Goal: Find specific page/section: Find specific page/section

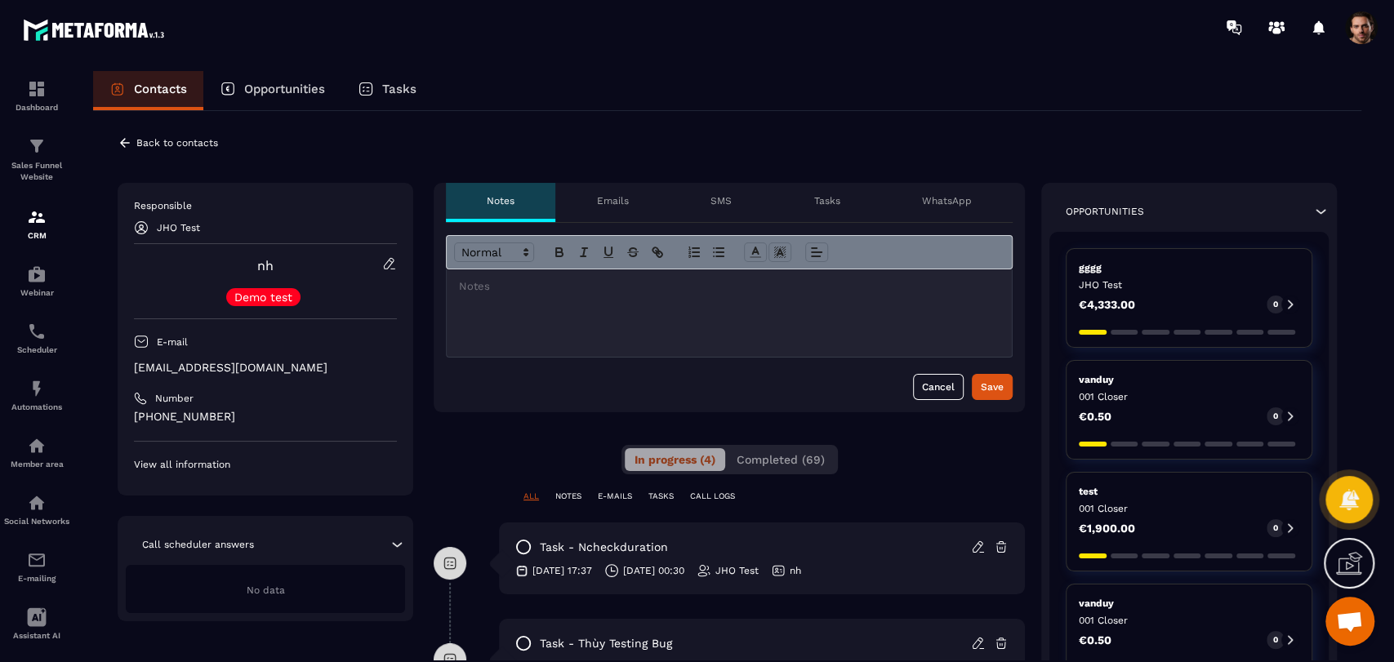
click at [1317, 212] on icon at bounding box center [1321, 211] width 16 height 16
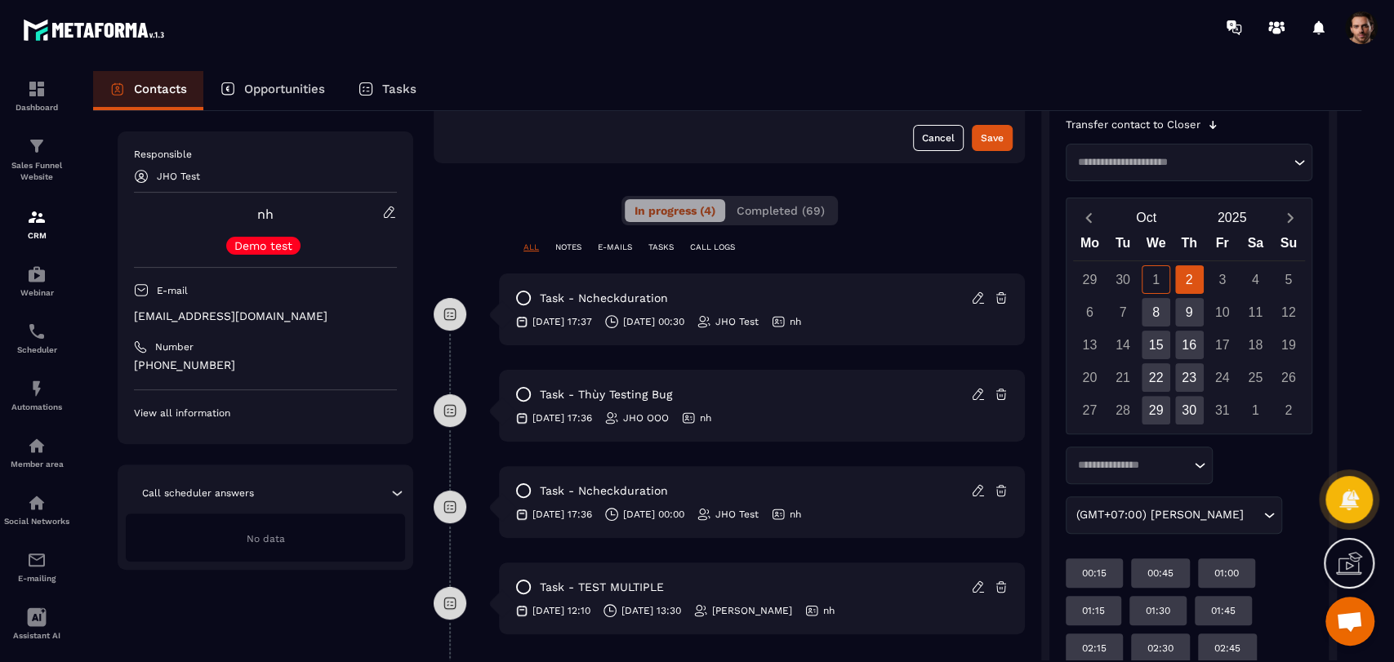
scroll to position [248, 0]
click at [1196, 399] on div "30" at bounding box center [1189, 411] width 29 height 29
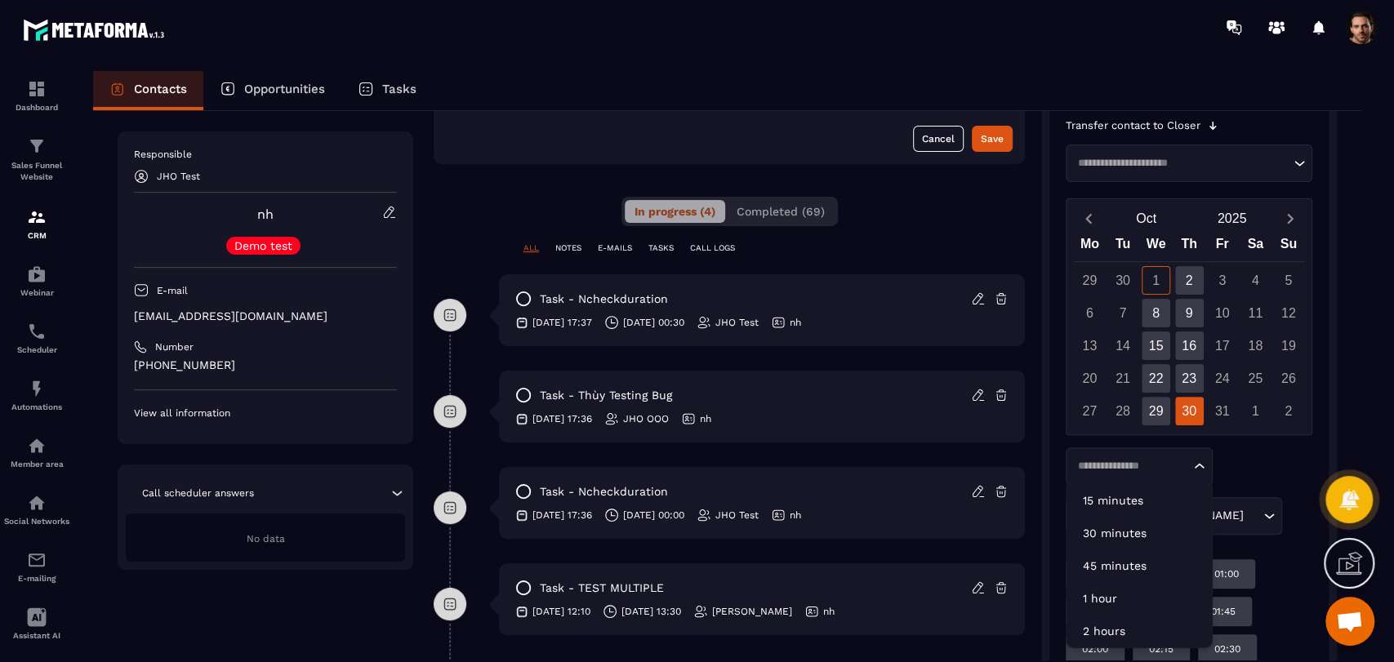
click at [1174, 468] on input "Search for option" at bounding box center [1131, 466] width 118 height 16
click at [1137, 620] on li "2 hours" at bounding box center [1139, 631] width 145 height 33
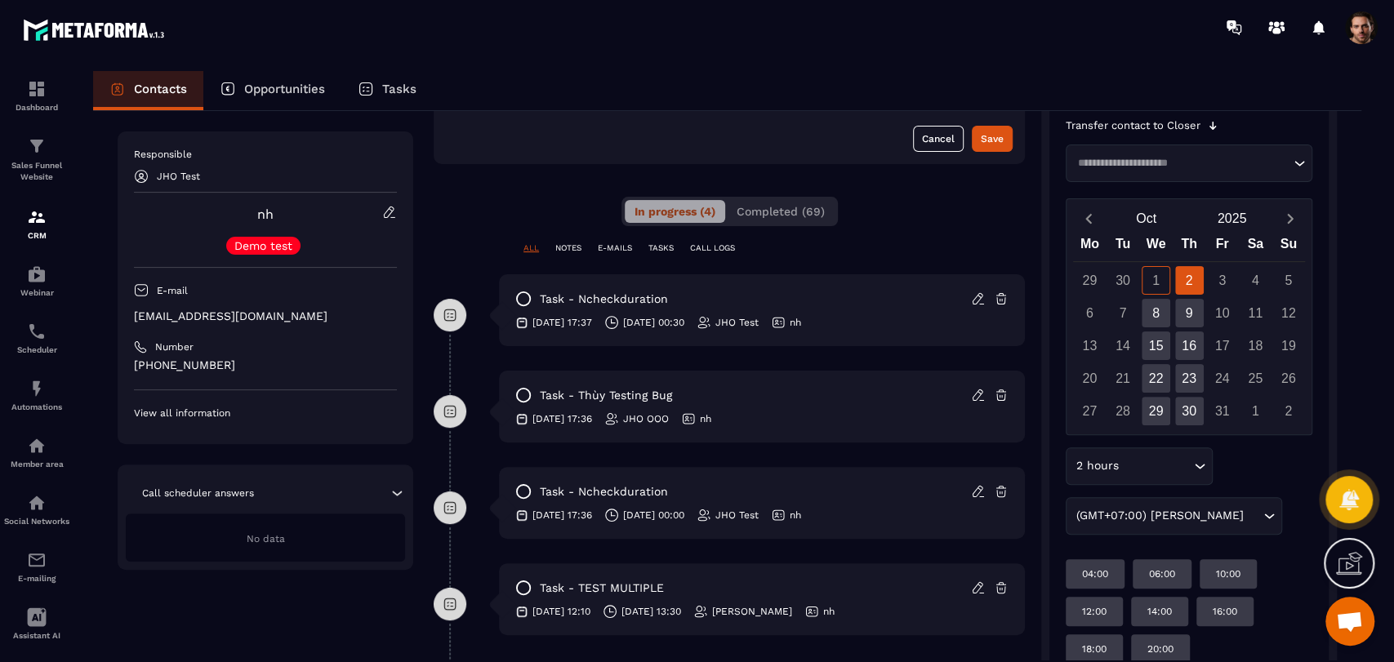
click at [1159, 466] on input "Search for option" at bounding box center [1156, 466] width 68 height 18
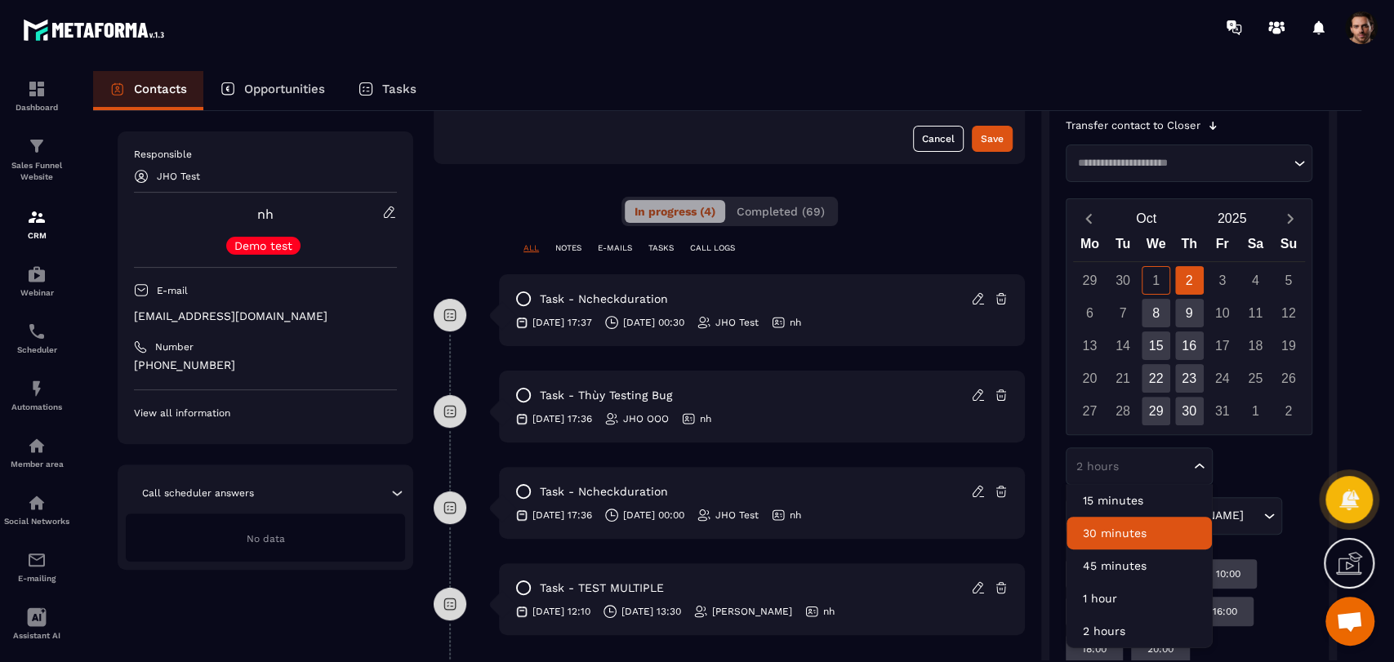
click at [1128, 531] on p "30 minutes" at bounding box center [1139, 533] width 113 height 16
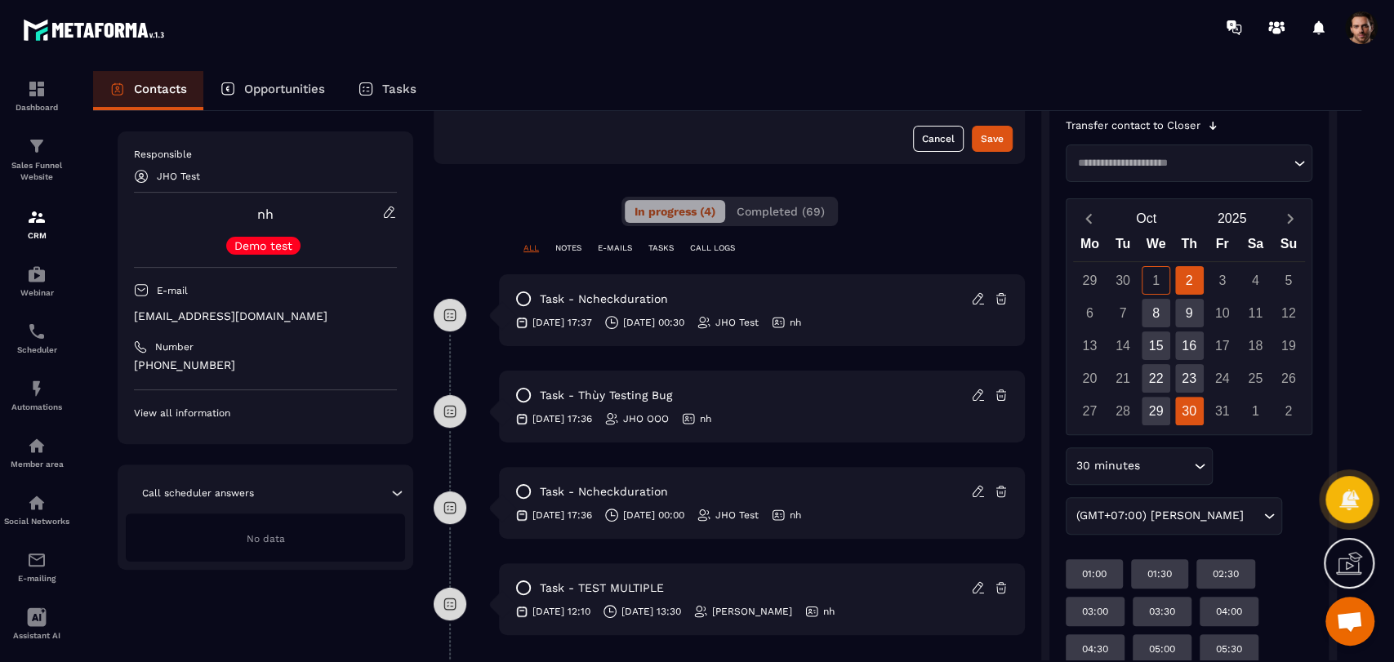
click at [1192, 418] on div "30" at bounding box center [1189, 411] width 29 height 29
click at [1183, 461] on input "Search for option" at bounding box center [1166, 466] width 47 height 18
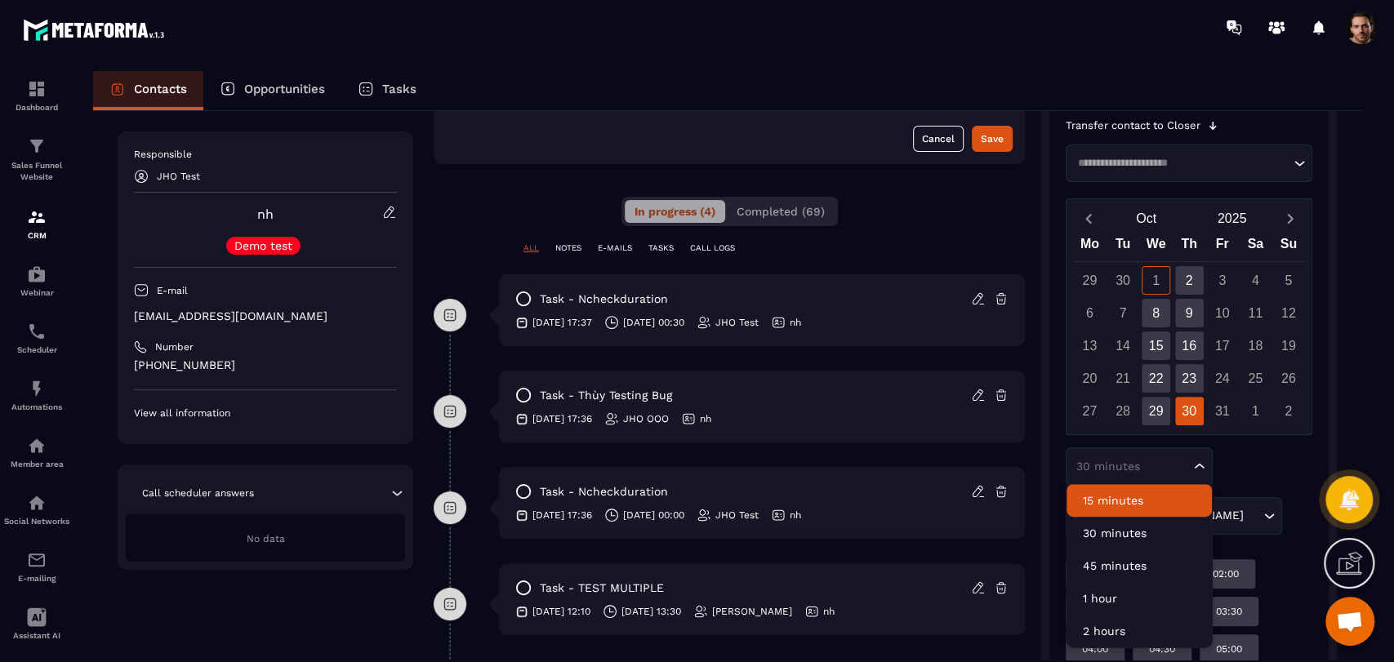
click at [1137, 503] on p "15 minutes" at bounding box center [1139, 501] width 113 height 16
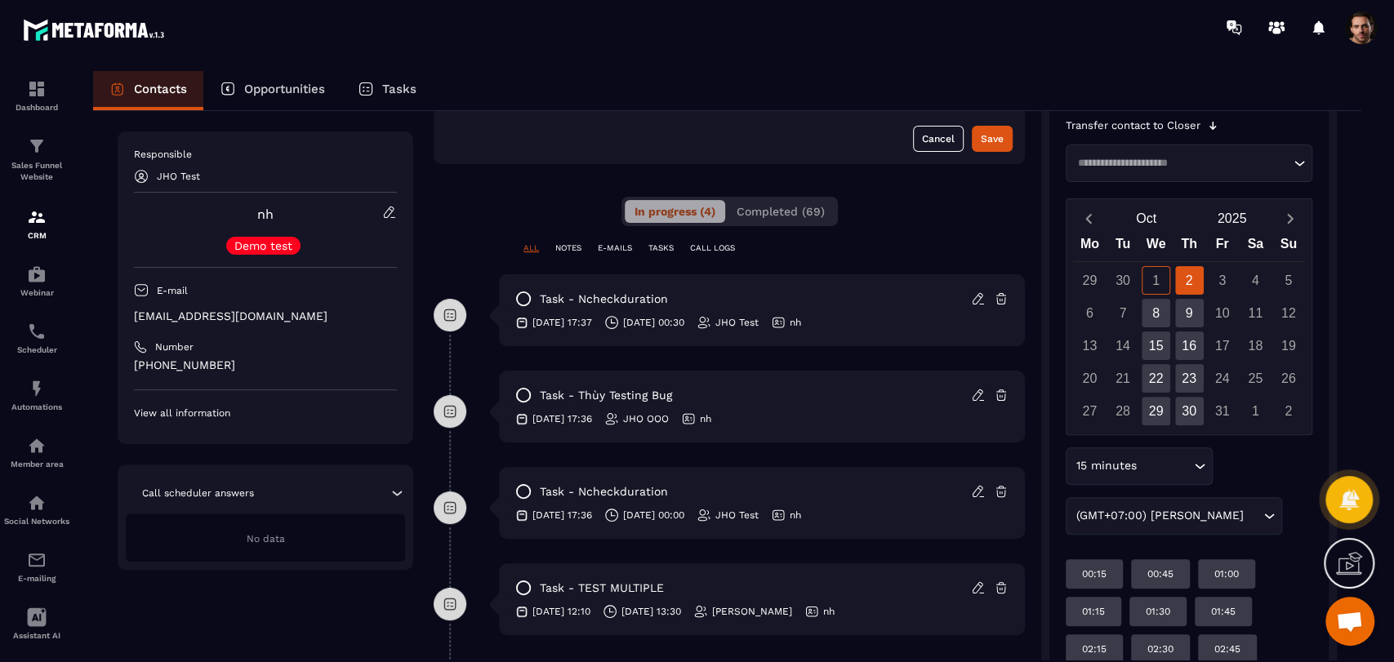
click at [1152, 459] on input "Search for option" at bounding box center [1165, 466] width 50 height 18
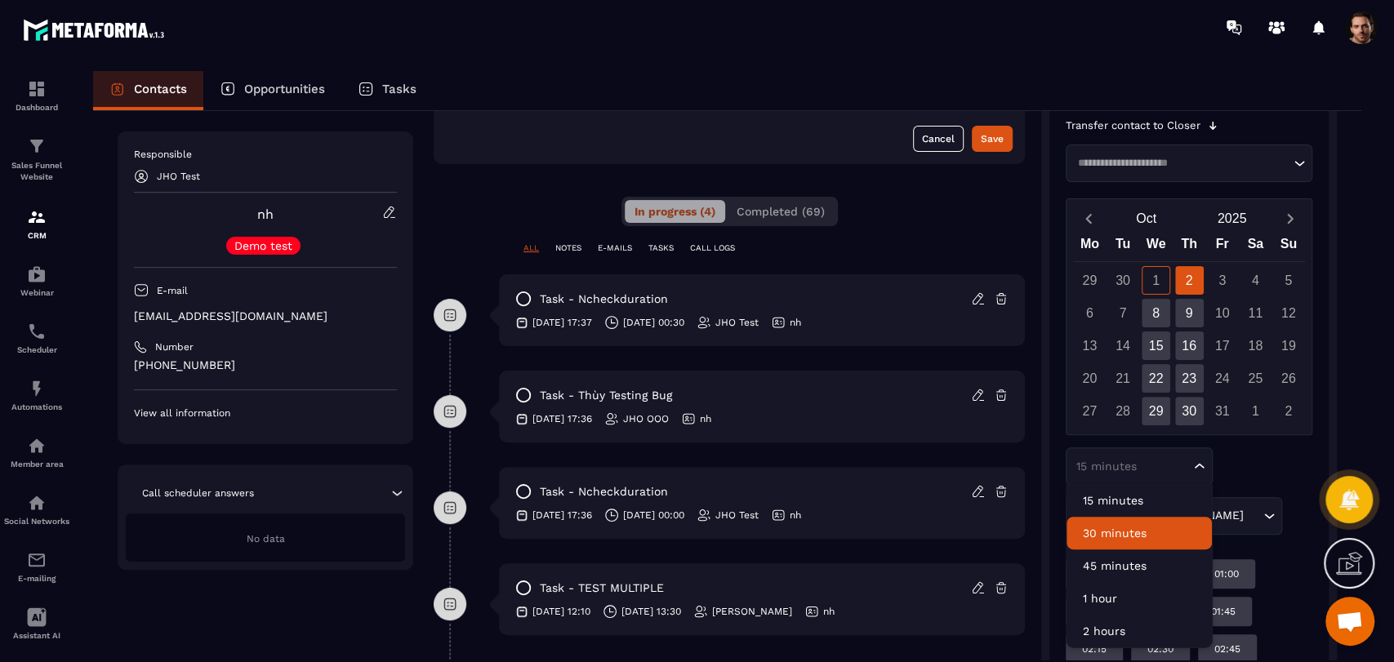
click at [1144, 529] on p "30 minutes" at bounding box center [1139, 533] width 113 height 16
click at [1150, 460] on input "Search for option" at bounding box center [1131, 466] width 118 height 16
click at [1146, 537] on p "30 minutes" at bounding box center [1139, 533] width 113 height 16
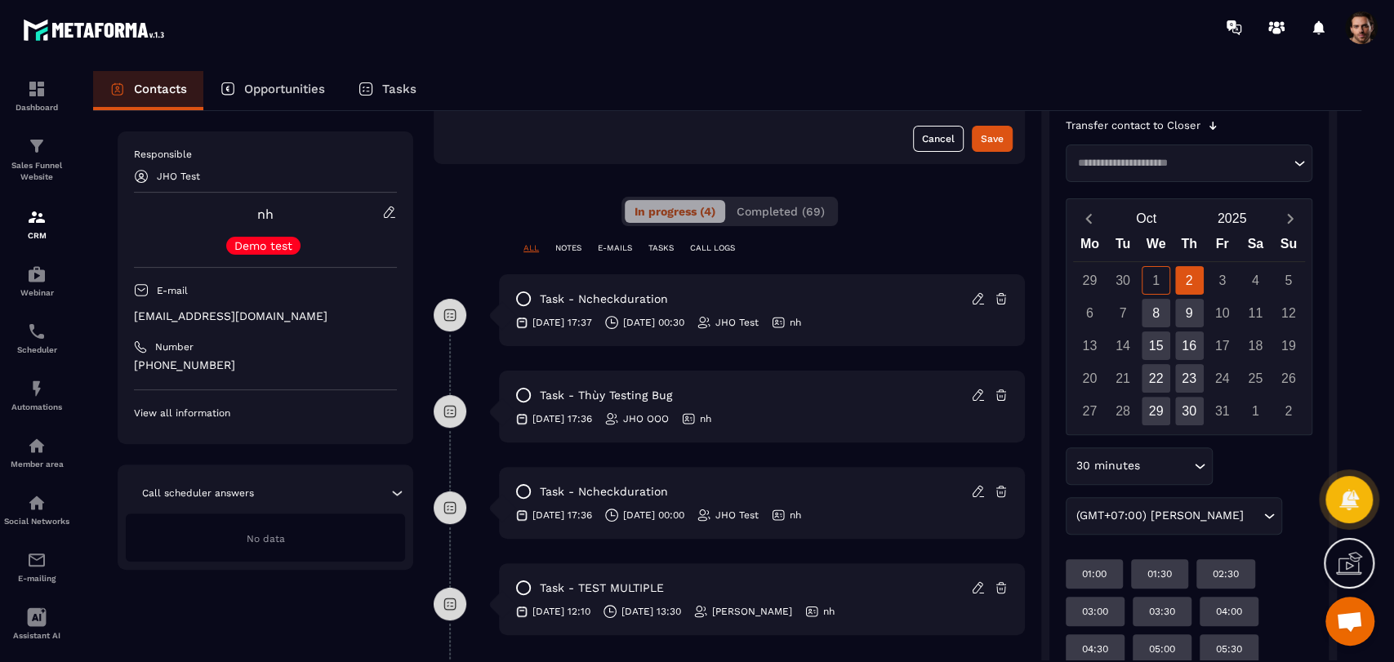
click at [1163, 468] on input "Search for option" at bounding box center [1166, 466] width 47 height 18
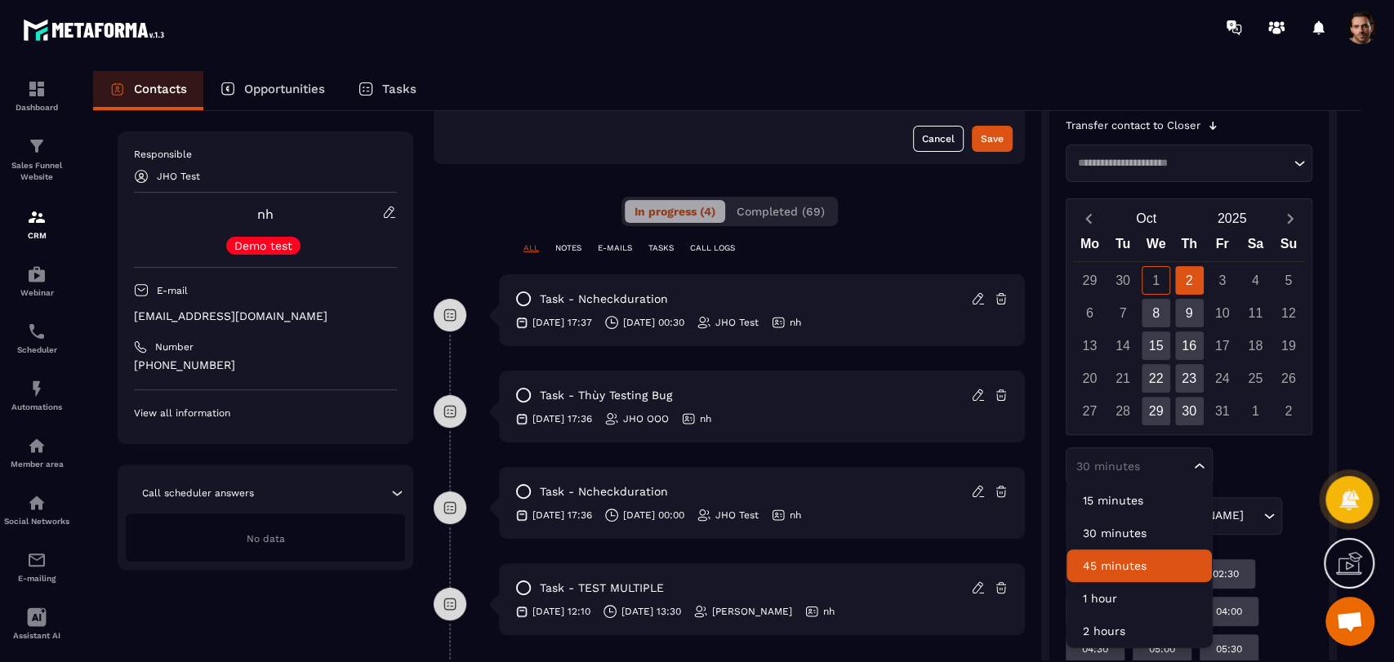
click at [1147, 559] on p "45 minutes" at bounding box center [1139, 566] width 113 height 16
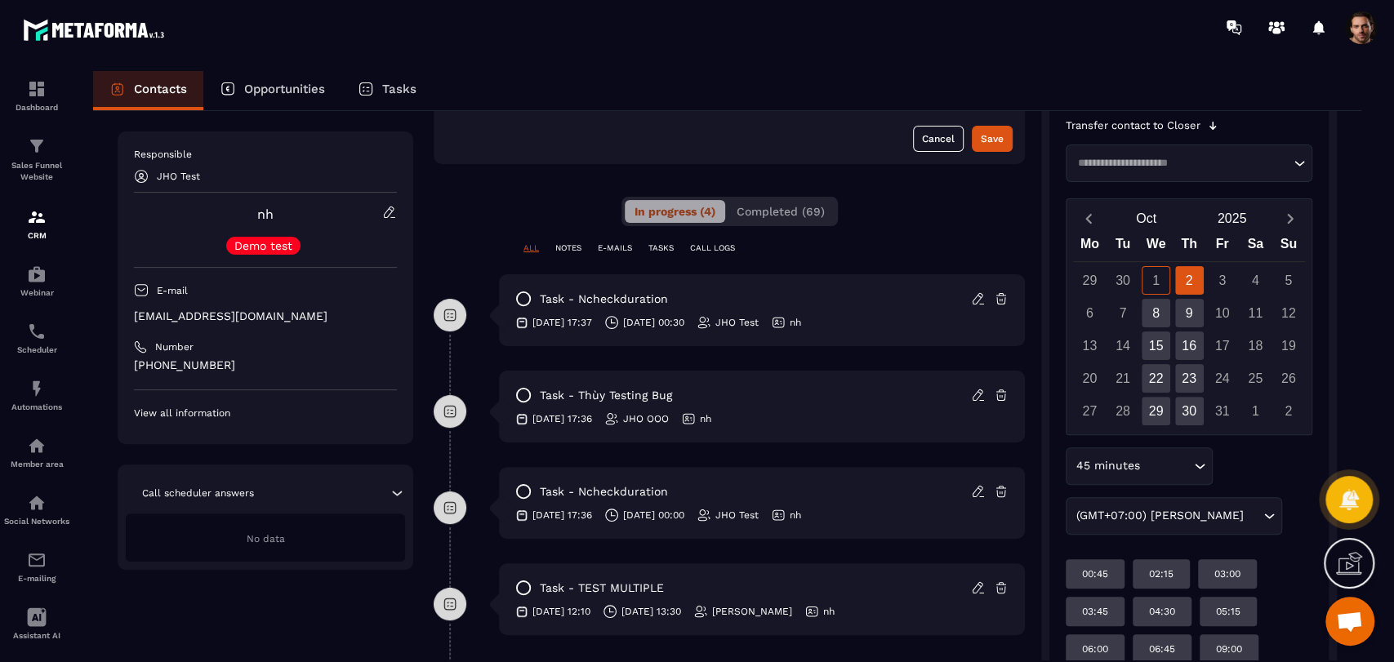
scroll to position [0, 0]
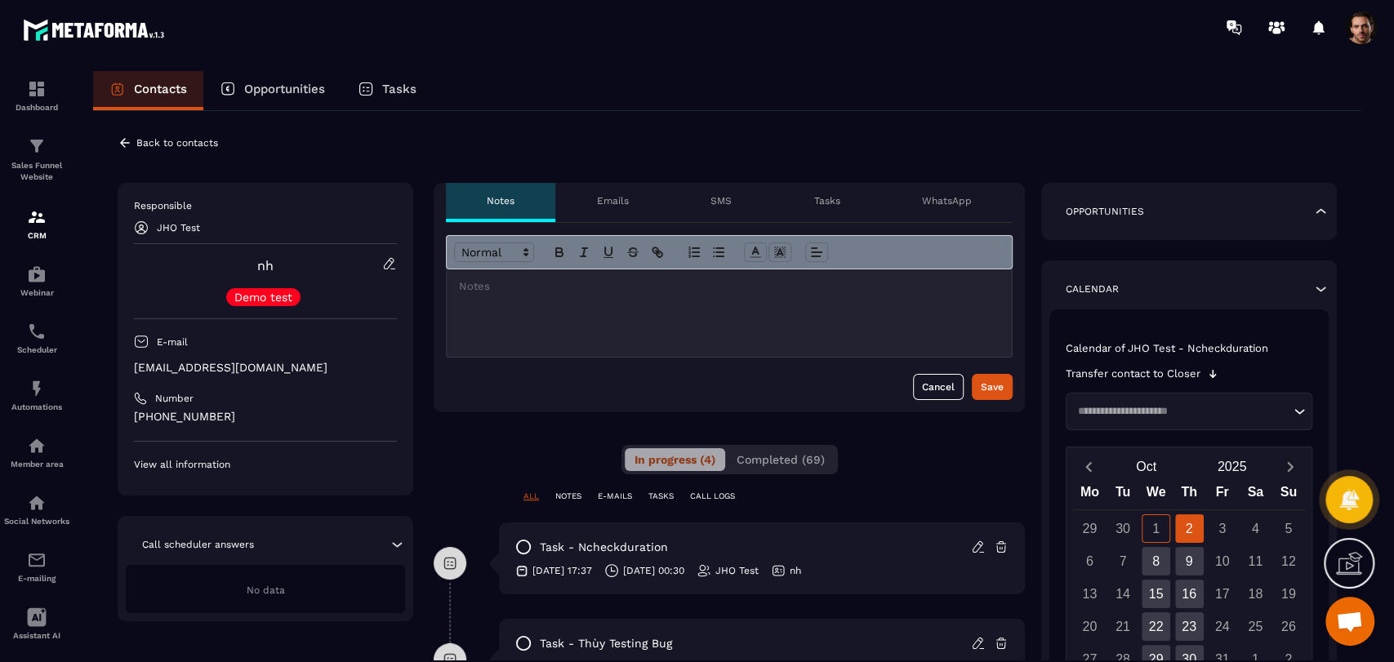
click at [123, 149] on icon at bounding box center [125, 143] width 15 height 15
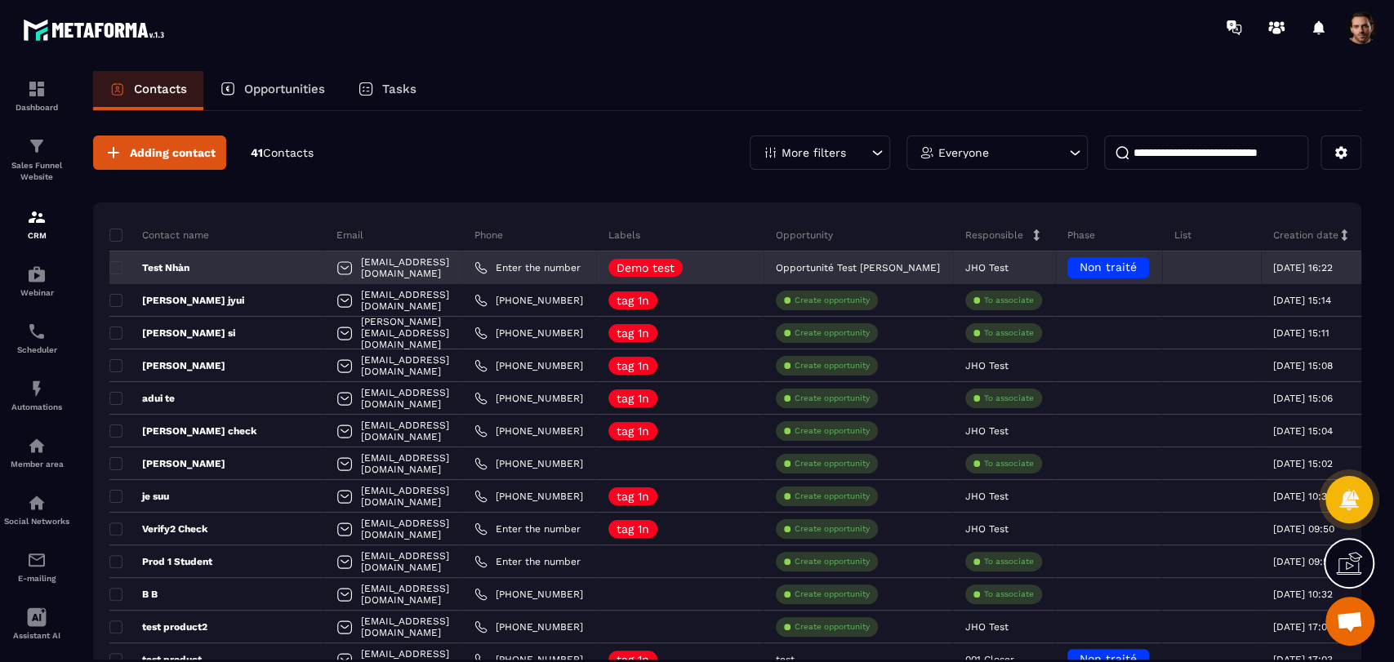
click at [167, 276] on div "Test Nhàn" at bounding box center [216, 268] width 215 height 33
